Goal: Use online tool/utility: Utilize a website feature to perform a specific function

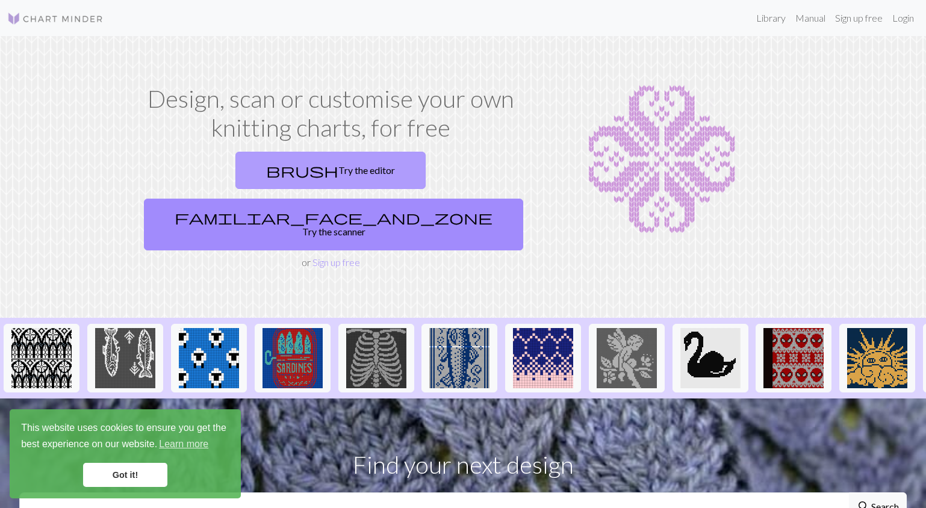
click at [269, 174] on link "brush Try the editor" at bounding box center [330, 170] width 190 height 37
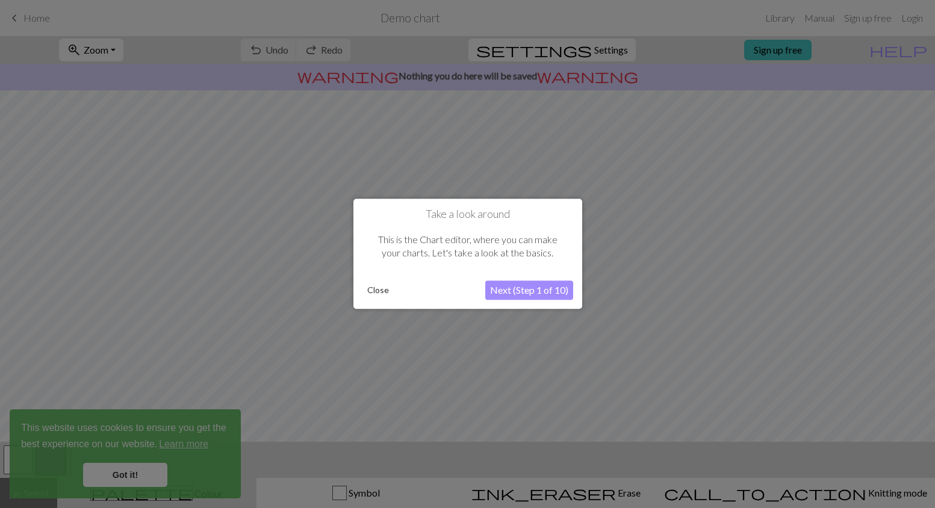
click at [512, 289] on button "Next (Step 1 of 10)" at bounding box center [529, 290] width 88 height 19
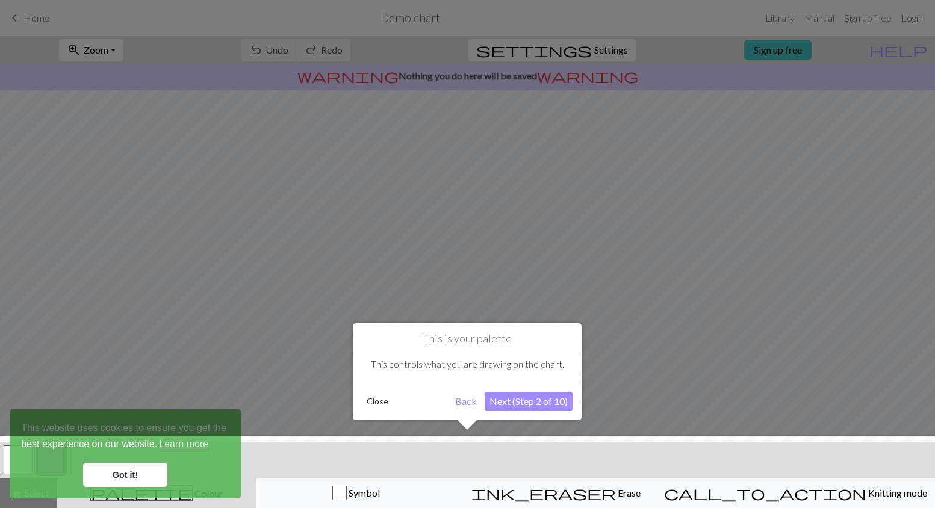
click at [500, 399] on button "Next (Step 2 of 10)" at bounding box center [528, 401] width 88 height 19
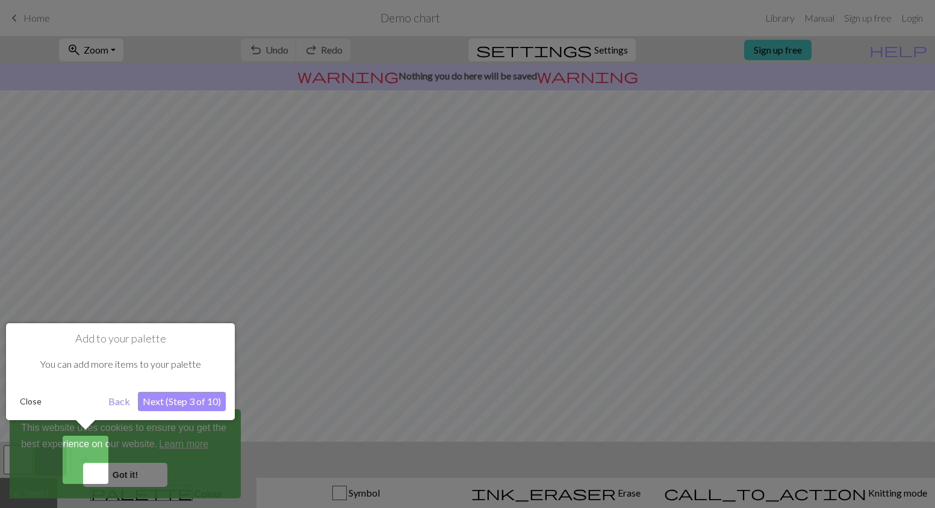
click at [185, 400] on button "Next (Step 3 of 10)" at bounding box center [182, 401] width 88 height 19
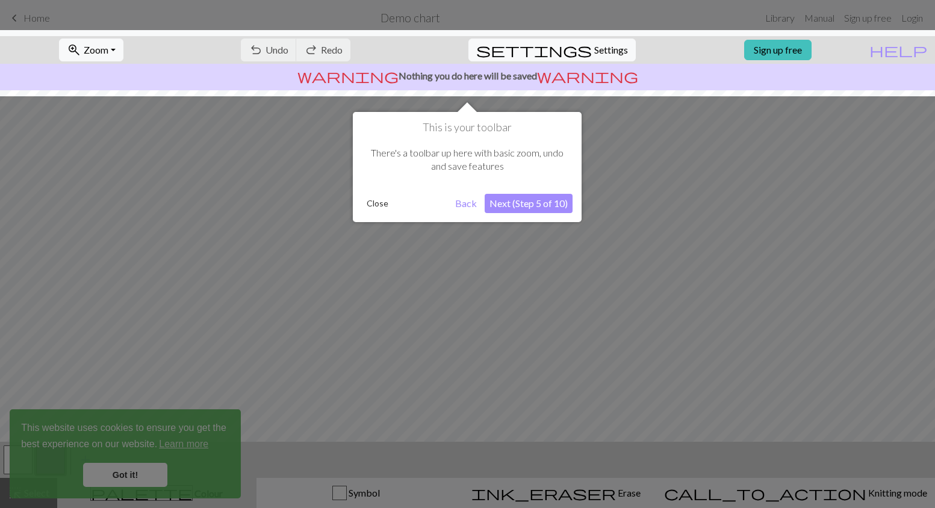
click at [531, 202] on button "Next (Step 5 of 10)" at bounding box center [528, 203] width 88 height 19
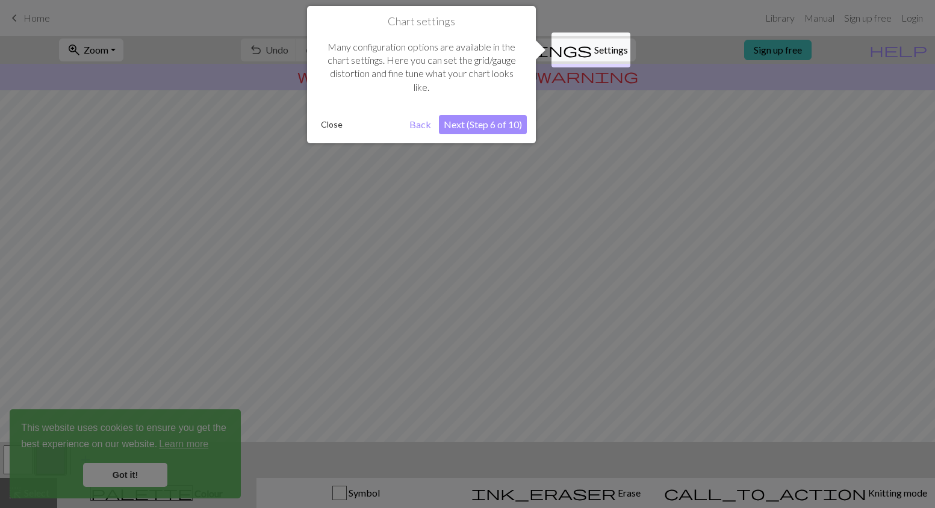
click at [500, 120] on button "Next (Step 6 of 10)" at bounding box center [483, 124] width 88 height 19
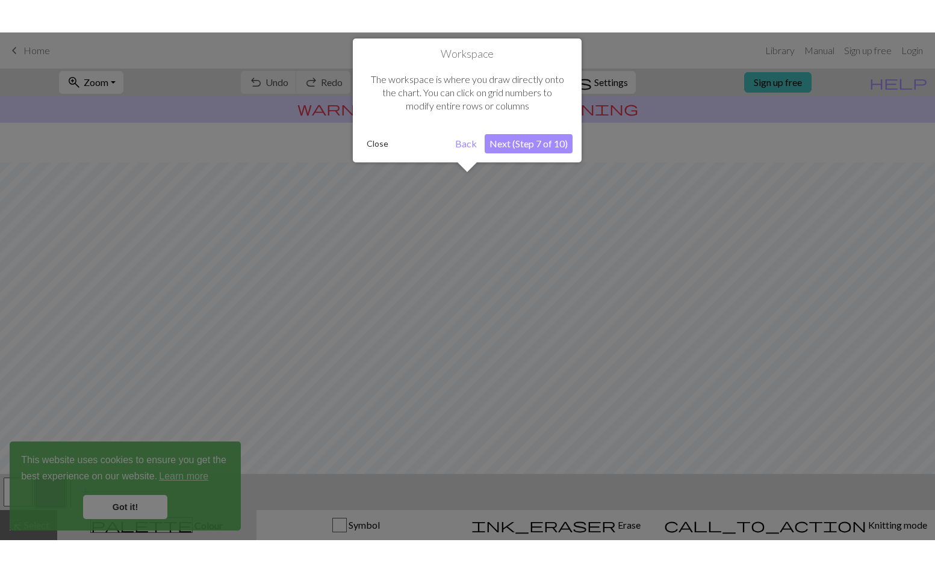
scroll to position [72, 0]
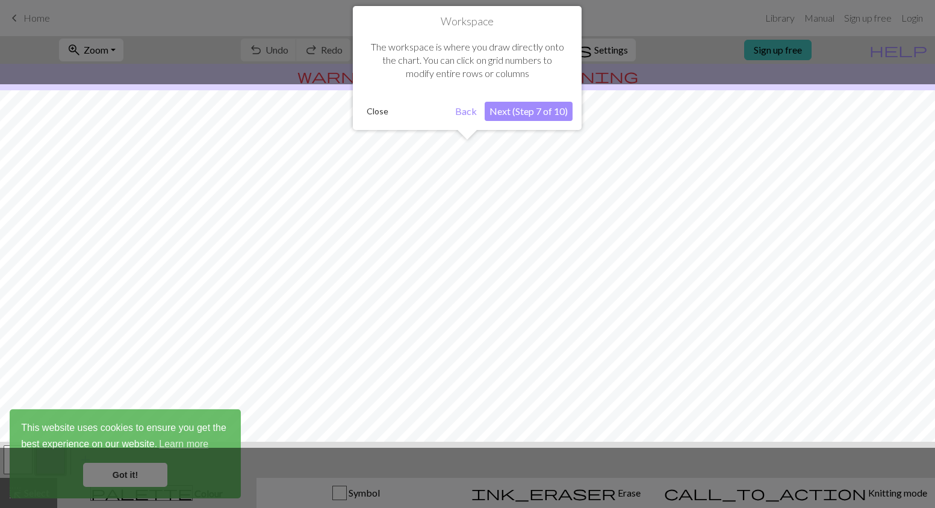
click at [509, 111] on button "Next (Step 7 of 10)" at bounding box center [528, 111] width 88 height 19
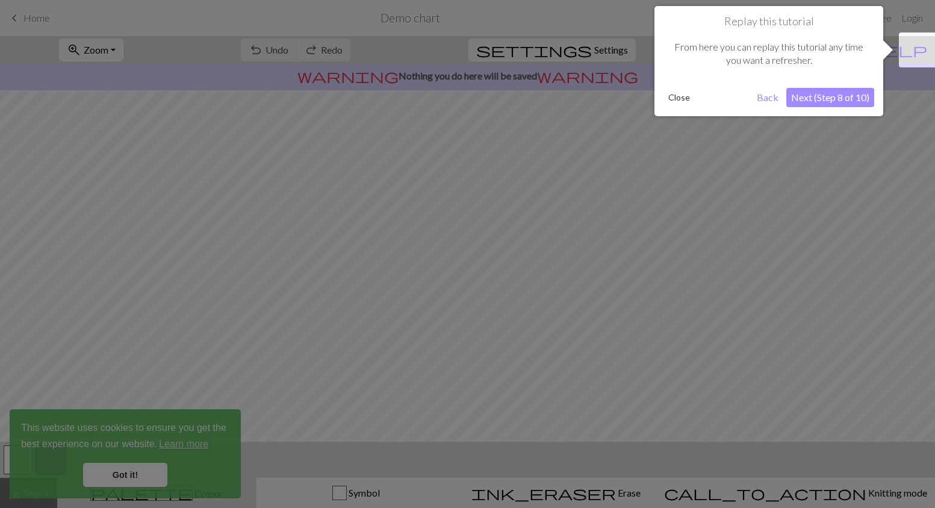
click at [832, 89] on button "Next (Step 8 of 10)" at bounding box center [830, 97] width 88 height 19
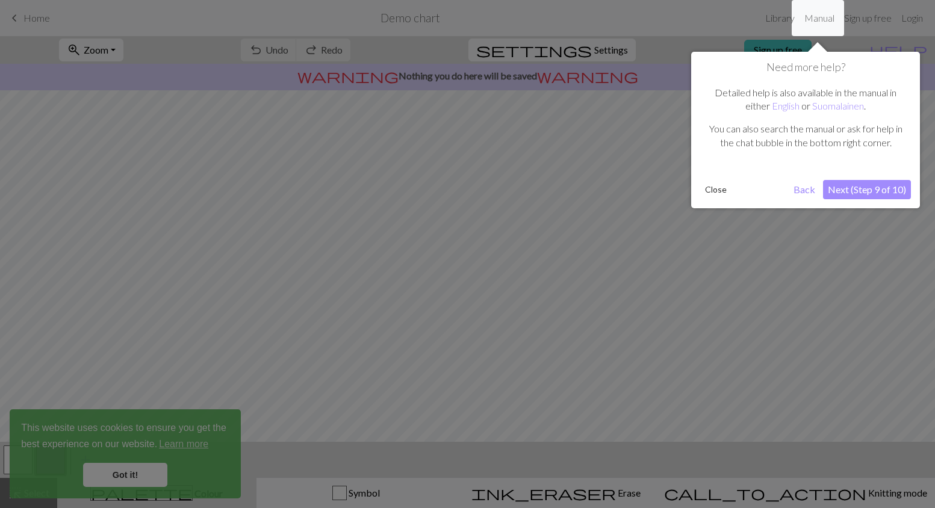
click at [843, 189] on button "Next (Step 9 of 10)" at bounding box center [867, 189] width 88 height 19
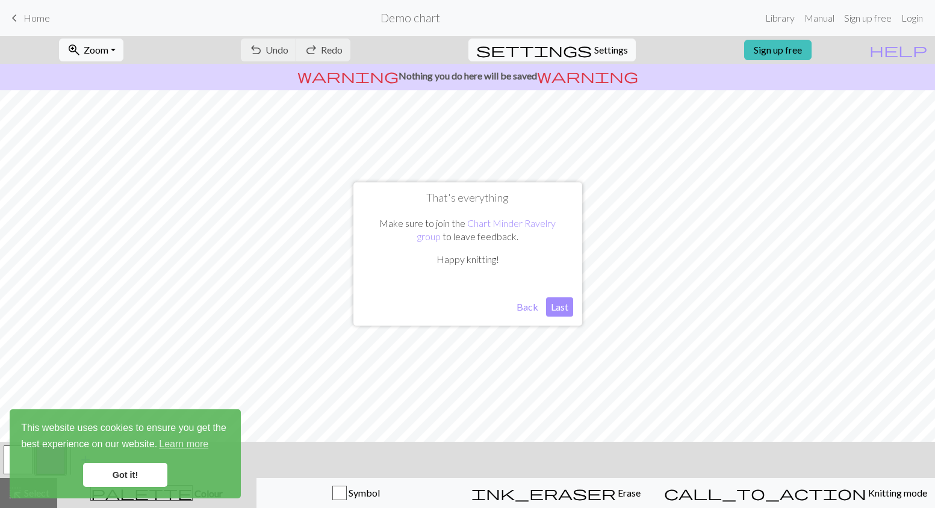
click at [555, 309] on button "Last" at bounding box center [559, 306] width 27 height 19
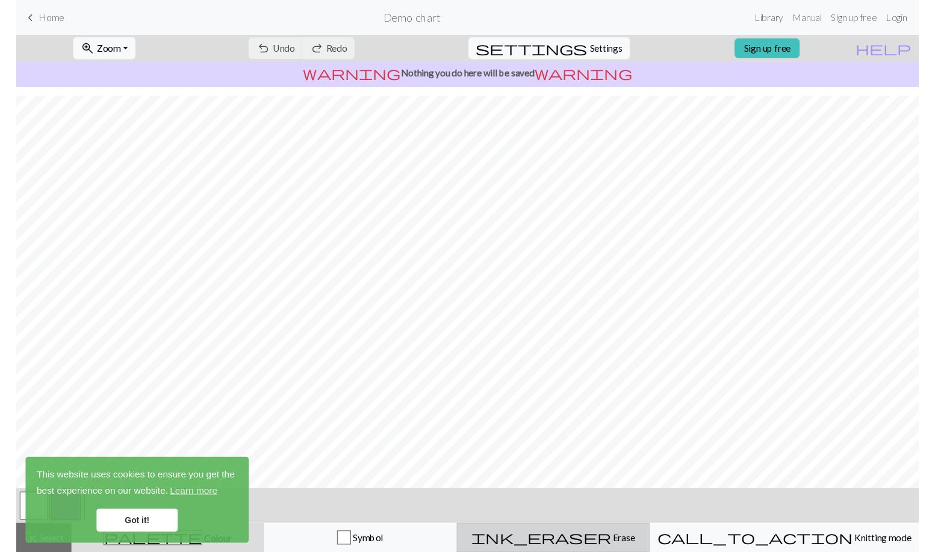
scroll to position [32, 0]
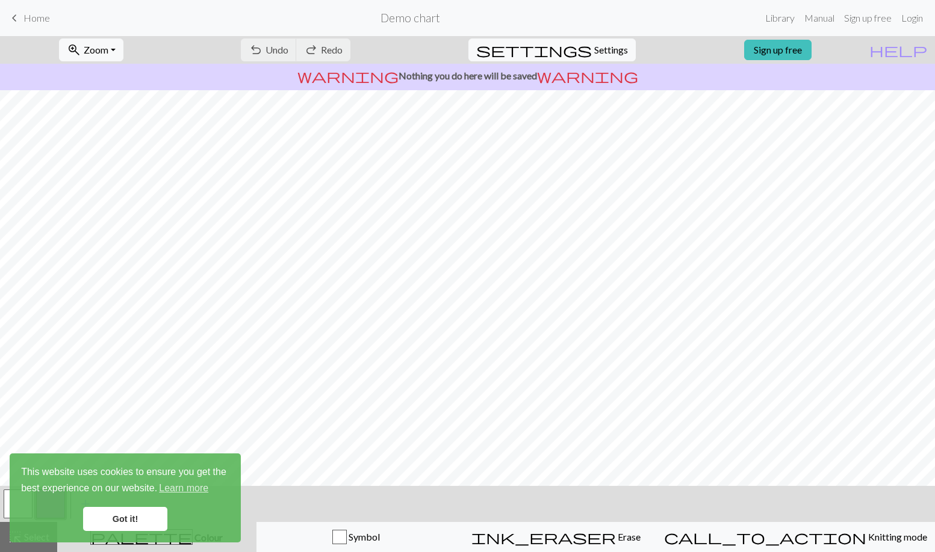
click at [125, 522] on link "Got it!" at bounding box center [125, 519] width 84 height 24
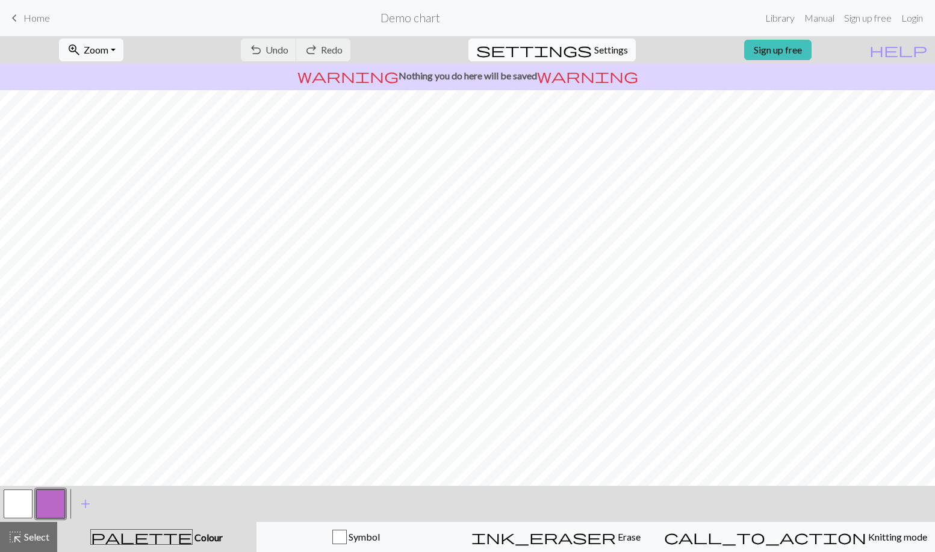
click at [607, 49] on span "Settings" at bounding box center [611, 50] width 34 height 14
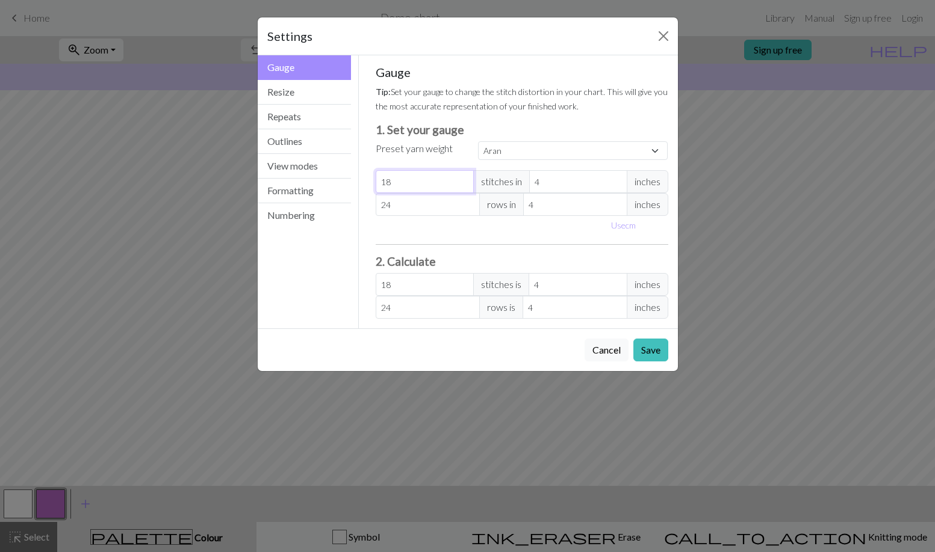
click at [432, 185] on input "18" at bounding box center [425, 181] width 98 height 23
click at [432, 184] on input "18" at bounding box center [425, 181] width 98 height 23
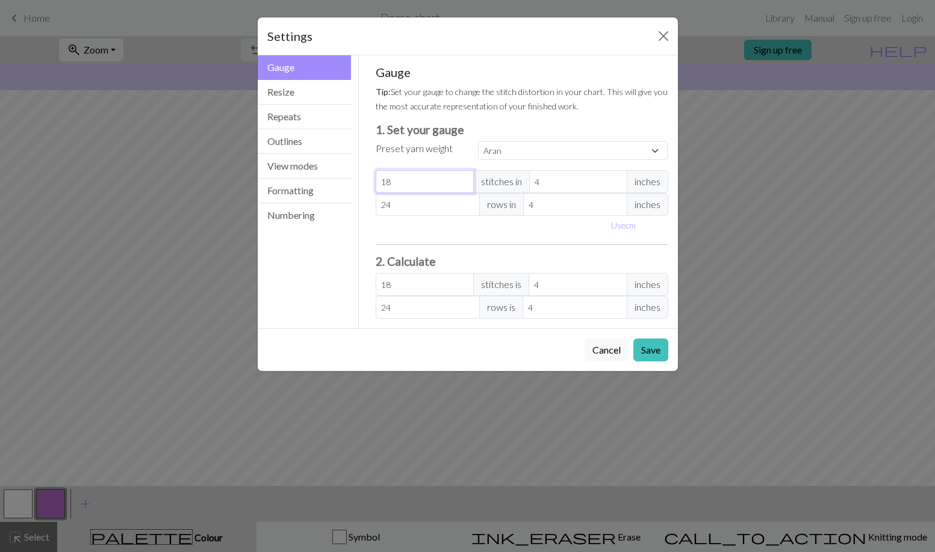
click at [430, 184] on input "18" at bounding box center [425, 181] width 98 height 23
click at [524, 153] on select "Custom Square Lace Light Fingering Fingering Sport Double knit Worsted Aran Bul…" at bounding box center [573, 150] width 190 height 19
select select "superbulky"
click at [478, 141] on select "Custom Square Lace Light Fingering Fingering Sport Double knit Worsted Aran Bul…" at bounding box center [573, 150] width 190 height 19
type input "8"
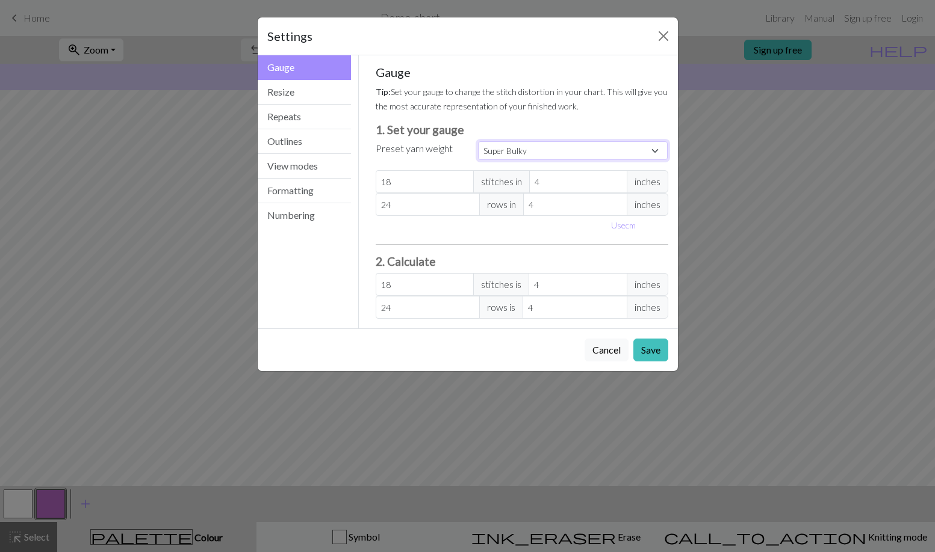
type input "15"
type input "8"
type input "15"
click at [409, 184] on input "8" at bounding box center [425, 181] width 98 height 23
click at [407, 187] on input "8" at bounding box center [425, 181] width 98 height 23
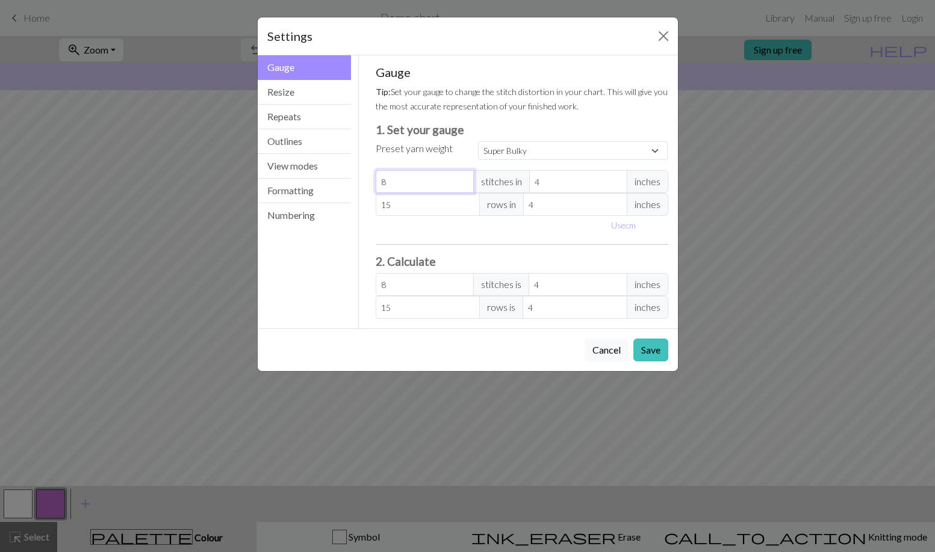
click at [407, 185] on input "8" at bounding box center [425, 181] width 98 height 23
select select "custom"
type input "0"
type input "1"
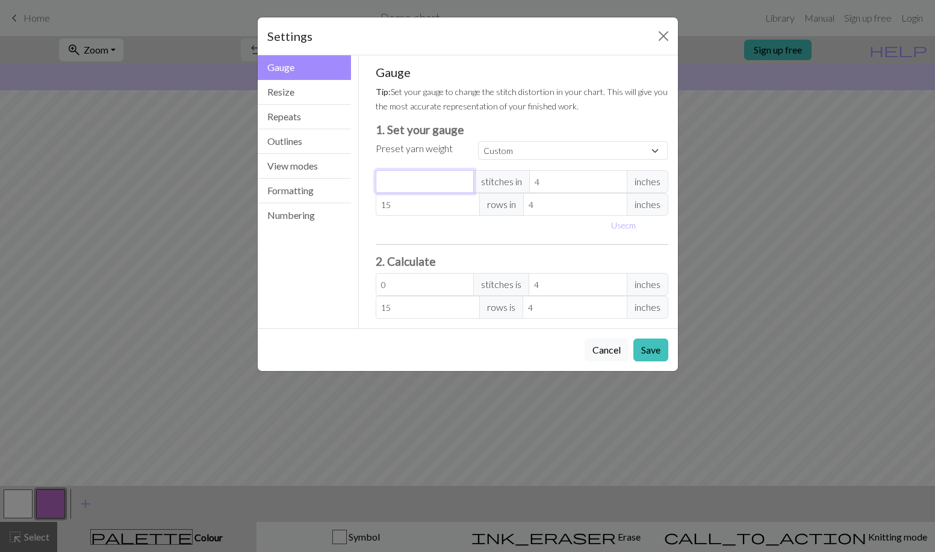
type input "1"
type input "10"
type input "1"
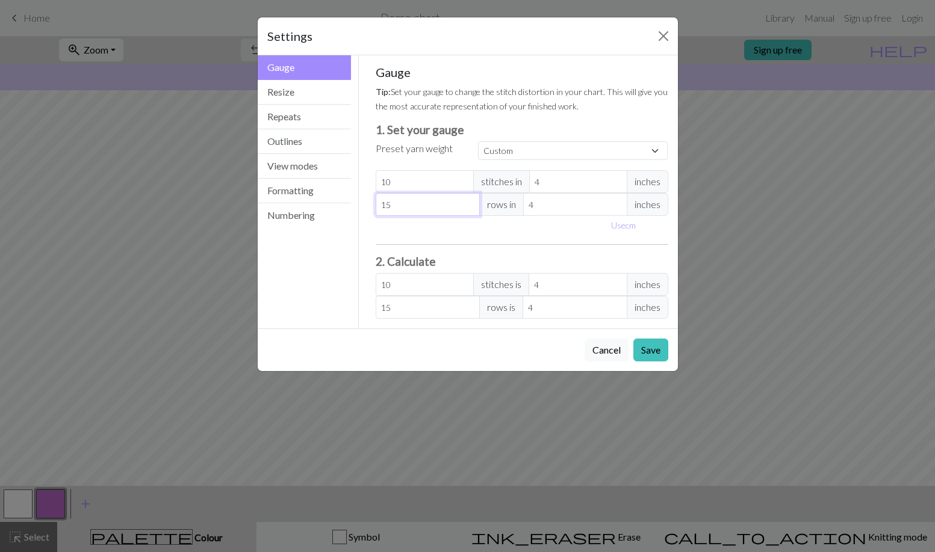
type input "1"
type input "18"
click at [656, 354] on button "Save" at bounding box center [650, 350] width 35 height 23
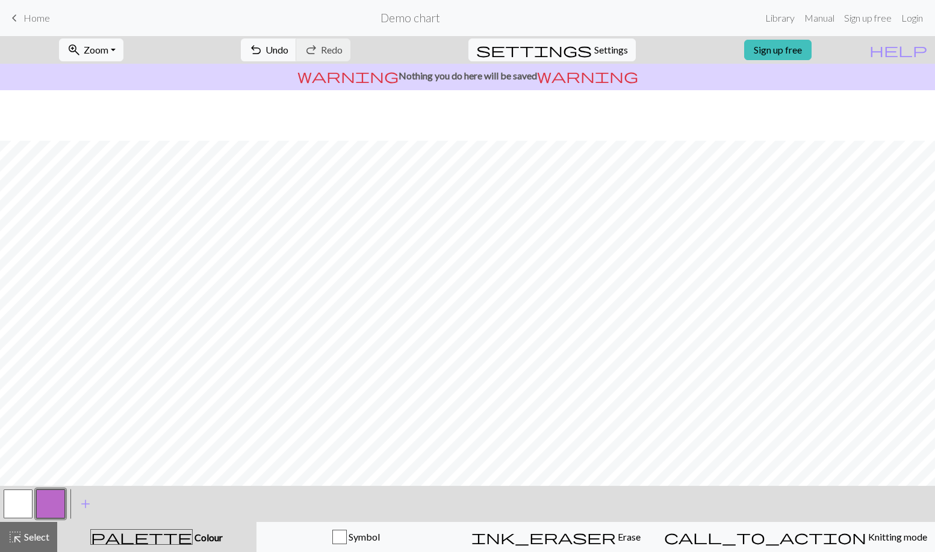
scroll to position [52, 0]
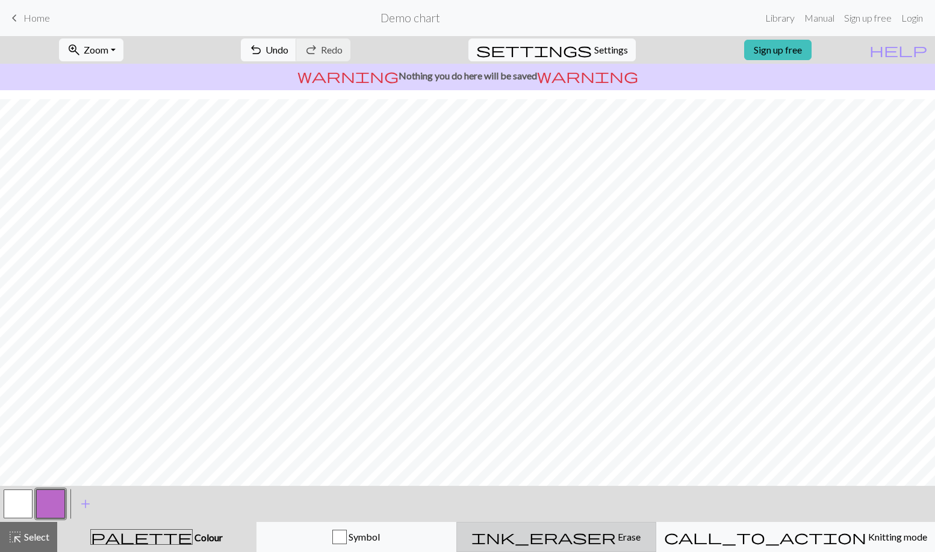
click at [581, 537] on div "ink_eraser Erase Erase" at bounding box center [556, 537] width 184 height 14
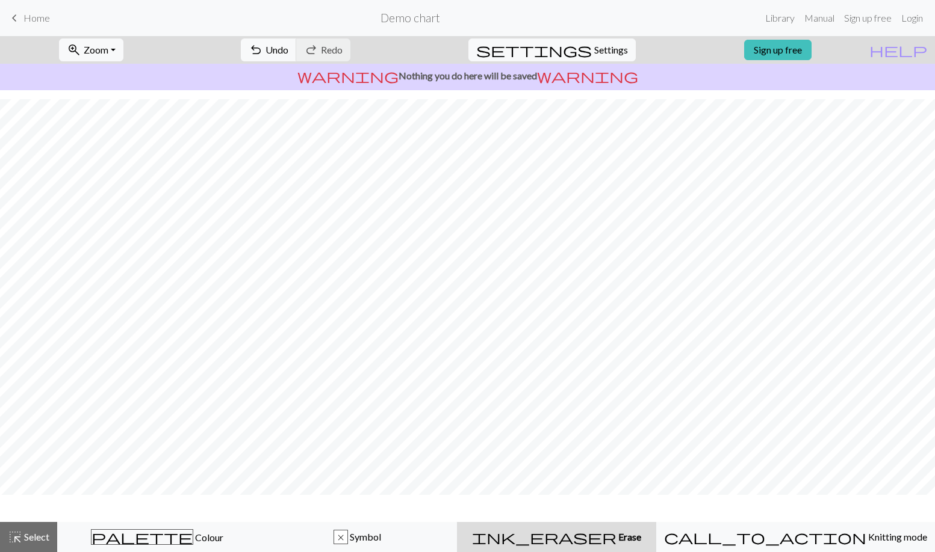
scroll to position [16, 0]
click at [288, 50] on span "Undo" at bounding box center [276, 49] width 23 height 11
click at [594, 49] on span "Settings" at bounding box center [611, 50] width 34 height 14
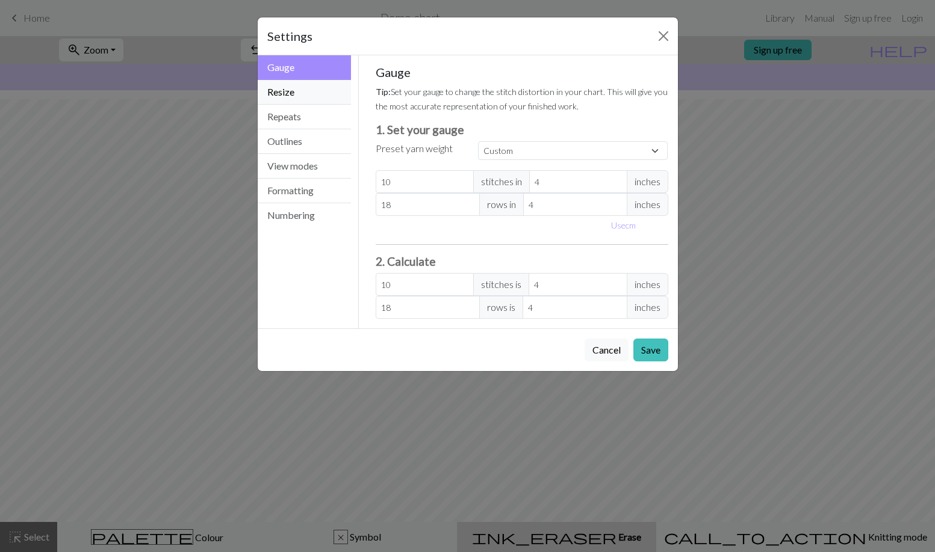
click at [279, 88] on button "Resize" at bounding box center [305, 92] width 94 height 25
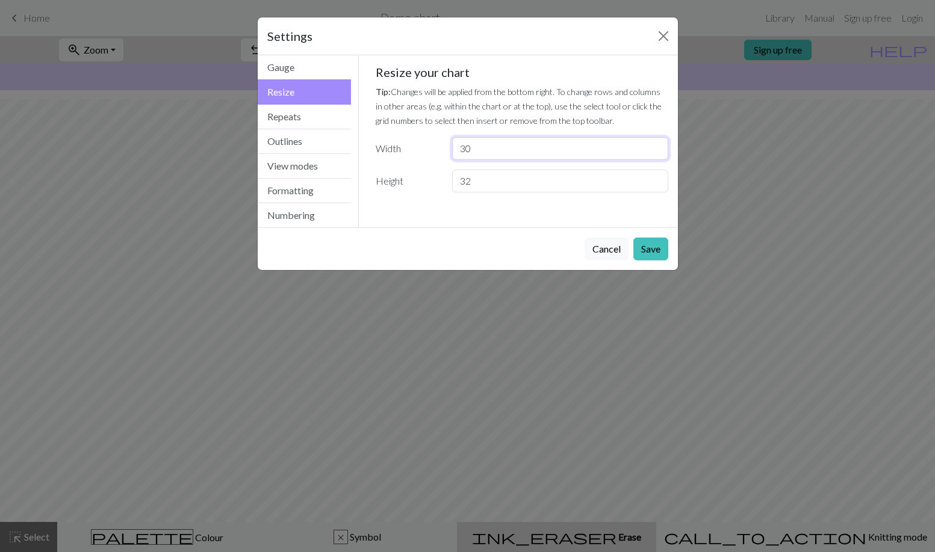
click at [478, 147] on input "30" at bounding box center [559, 148] width 215 height 23
click at [477, 148] on input "30" at bounding box center [559, 148] width 215 height 23
click at [476, 147] on input "30" at bounding box center [559, 148] width 215 height 23
click at [477, 145] on input "30" at bounding box center [559, 148] width 215 height 23
type input "3"
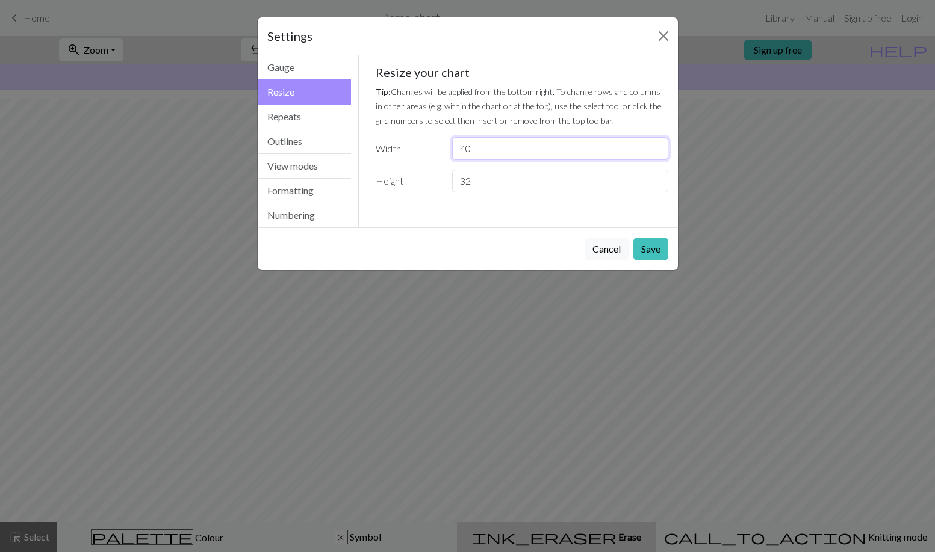
type input "40"
type input "4"
type input "25"
click at [595, 249] on button "Cancel" at bounding box center [606, 249] width 44 height 23
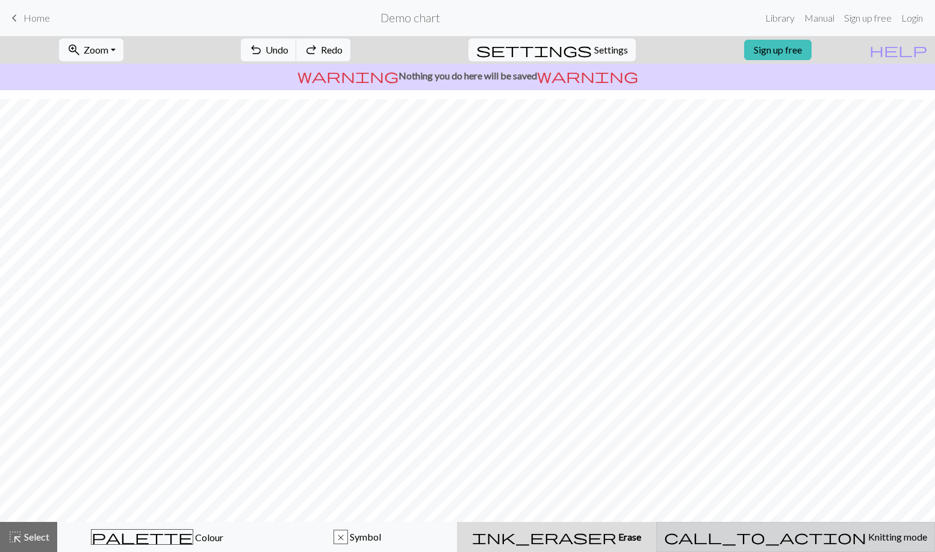
click at [761, 536] on div "call_to_action Knitting mode Knitting mode" at bounding box center [795, 537] width 263 height 14
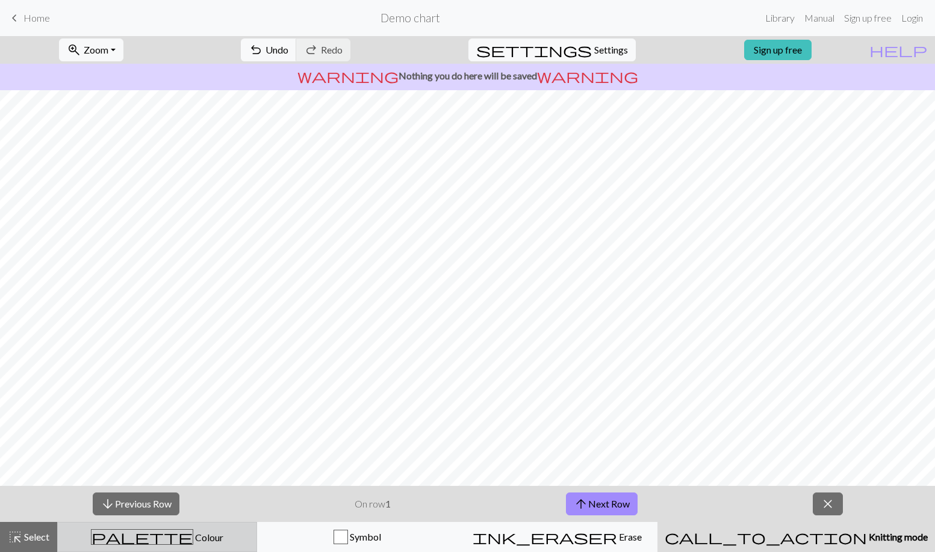
click at [220, 536] on div "palette Colour Colour" at bounding box center [157, 538] width 184 height 16
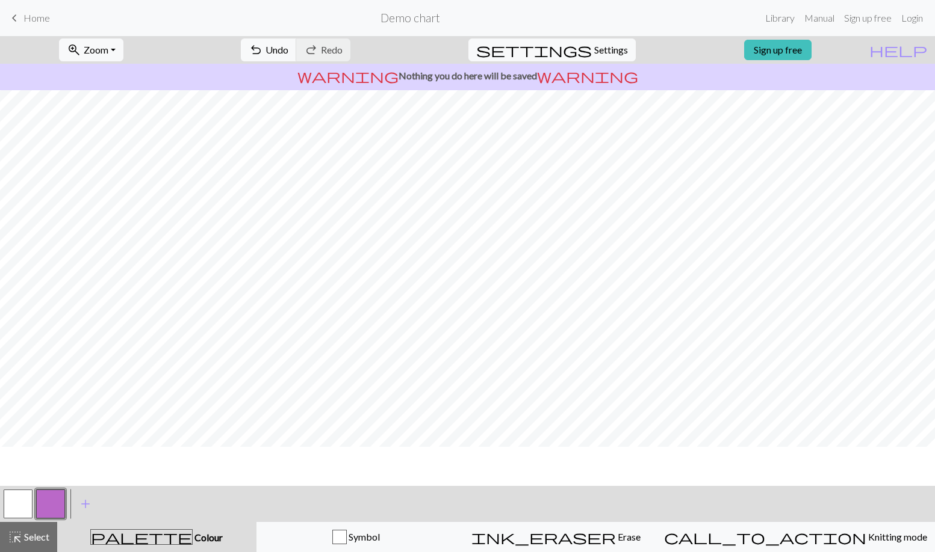
scroll to position [0, 0]
